Goal: Task Accomplishment & Management: Manage account settings

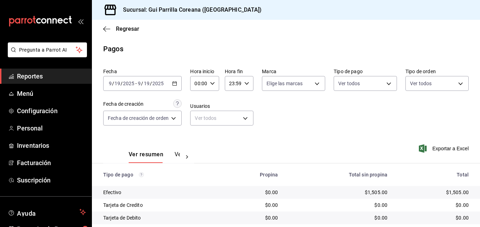
scroll to position [34, 0]
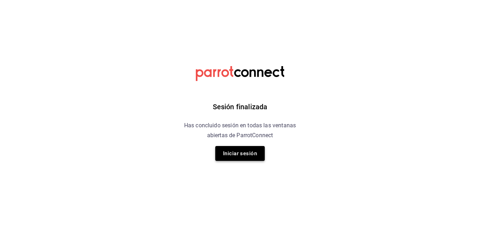
click at [237, 149] on button "Iniciar sesión" at bounding box center [239, 153] width 49 height 15
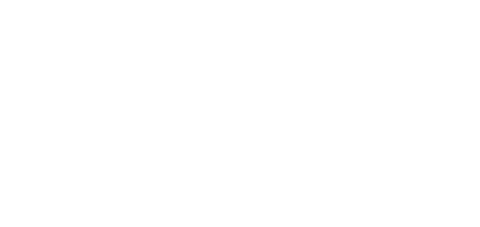
click at [237, 0] on html at bounding box center [240, 0] width 480 height 0
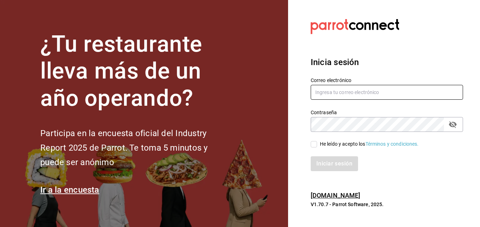
type input "[EMAIL_ADDRESS][DOMAIN_NAME]"
click at [316, 143] on input "He leído y acepto los Términos y condiciones." at bounding box center [314, 144] width 6 height 6
checkbox input "true"
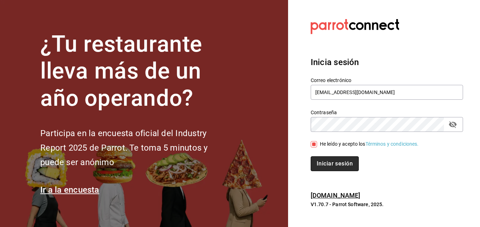
click at [322, 164] on button "Iniciar sesión" at bounding box center [335, 163] width 48 height 15
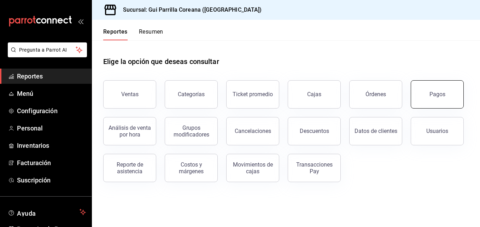
click at [430, 87] on button "Pagos" at bounding box center [437, 94] width 53 height 28
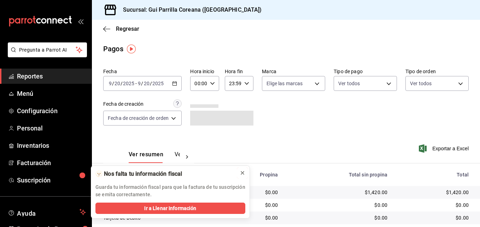
click at [242, 173] on icon at bounding box center [243, 173] width 6 height 6
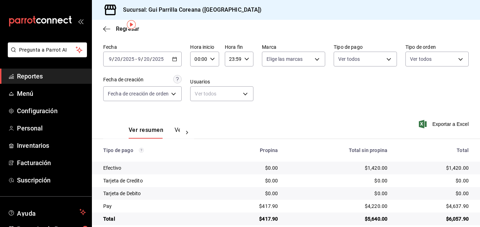
scroll to position [34, 0]
